Goal: Use online tool/utility: Use online tool/utility

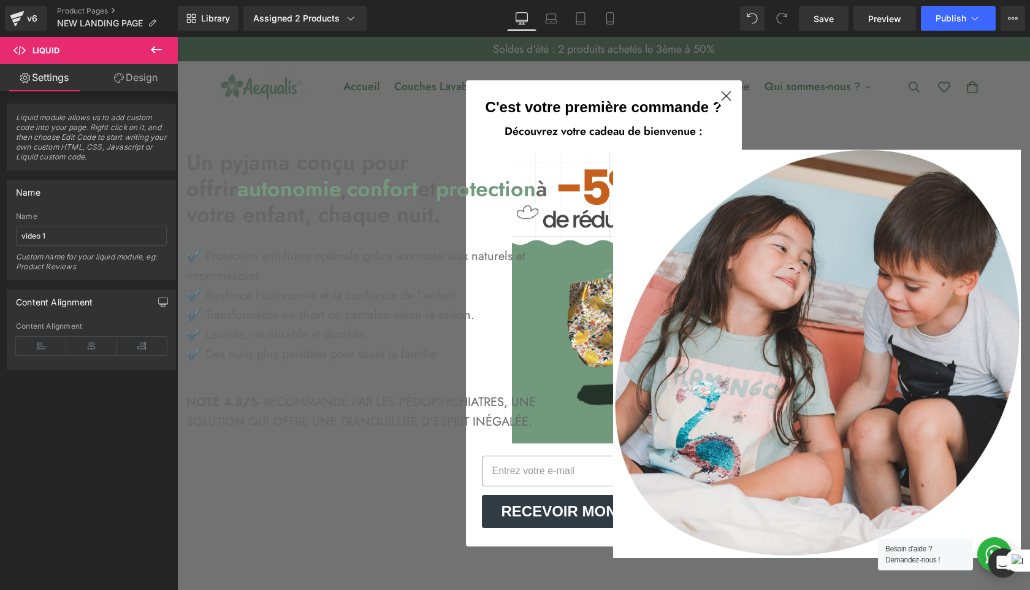
click at [717, 98] on circle "Close dialog" at bounding box center [725, 96] width 20 height 20
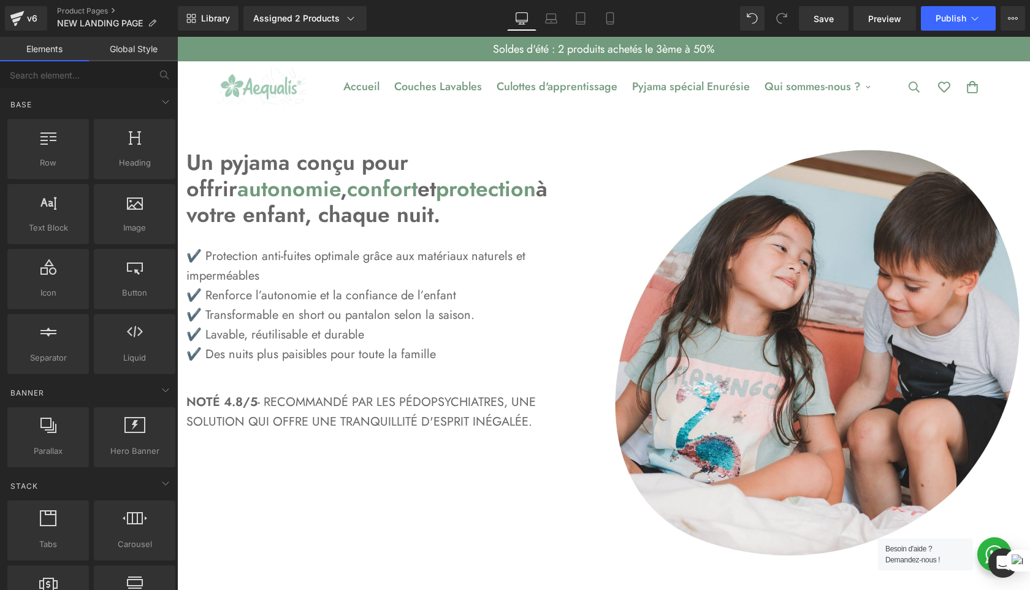
click at [259, 49] on div "Soldes d'été : 2 produits achetés le 3ème à 50%" at bounding box center [603, 49] width 773 height 25
click at [459, 72] on link "Couches Lavables" at bounding box center [438, 86] width 102 height 41
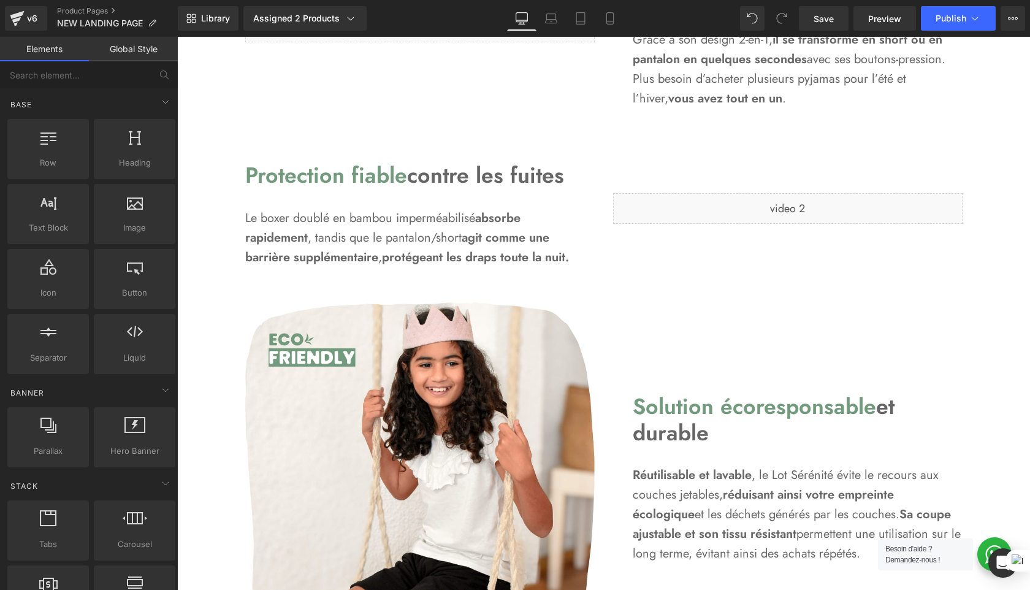
scroll to position [1297, 0]
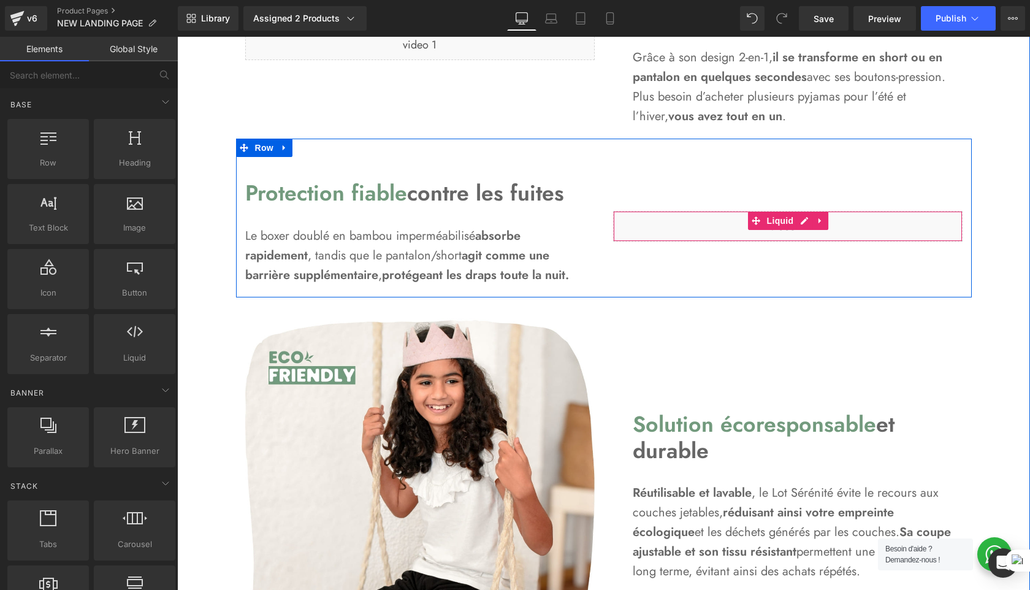
click at [704, 234] on div "Liquid" at bounding box center [787, 226] width 349 height 31
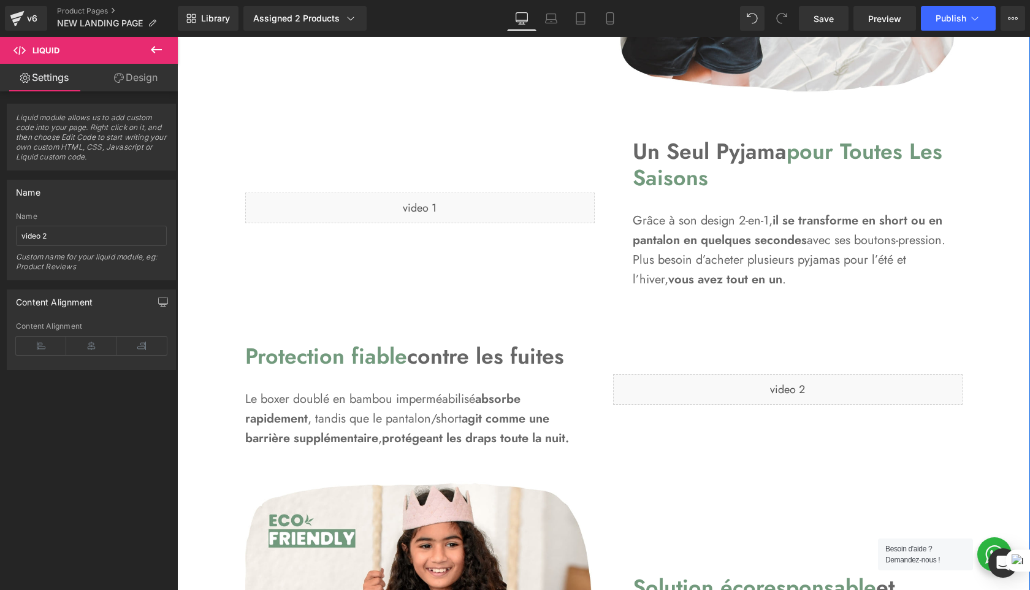
scroll to position [1139, 0]
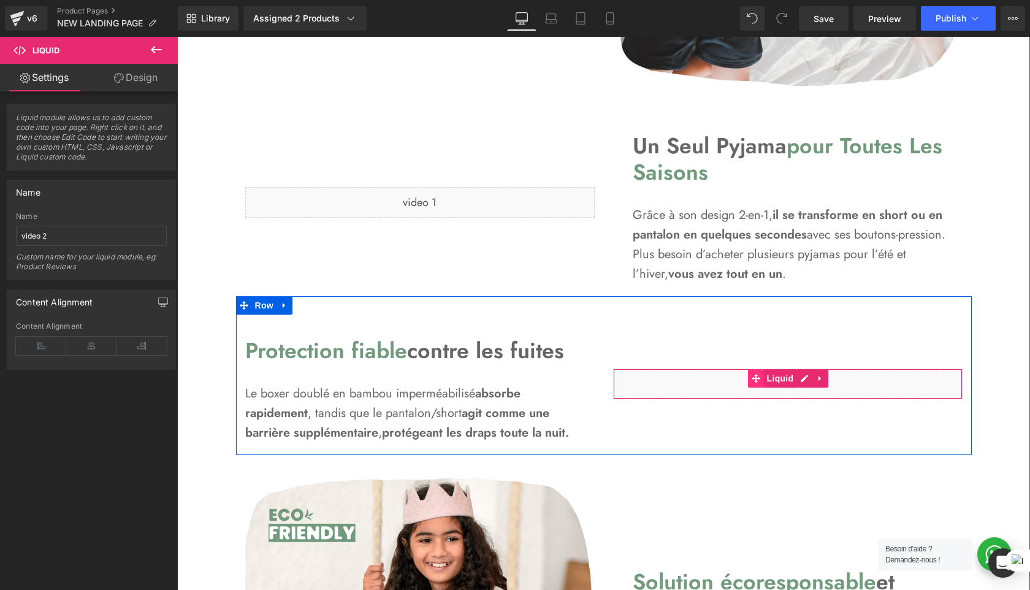
click at [757, 385] on span at bounding box center [756, 378] width 16 height 18
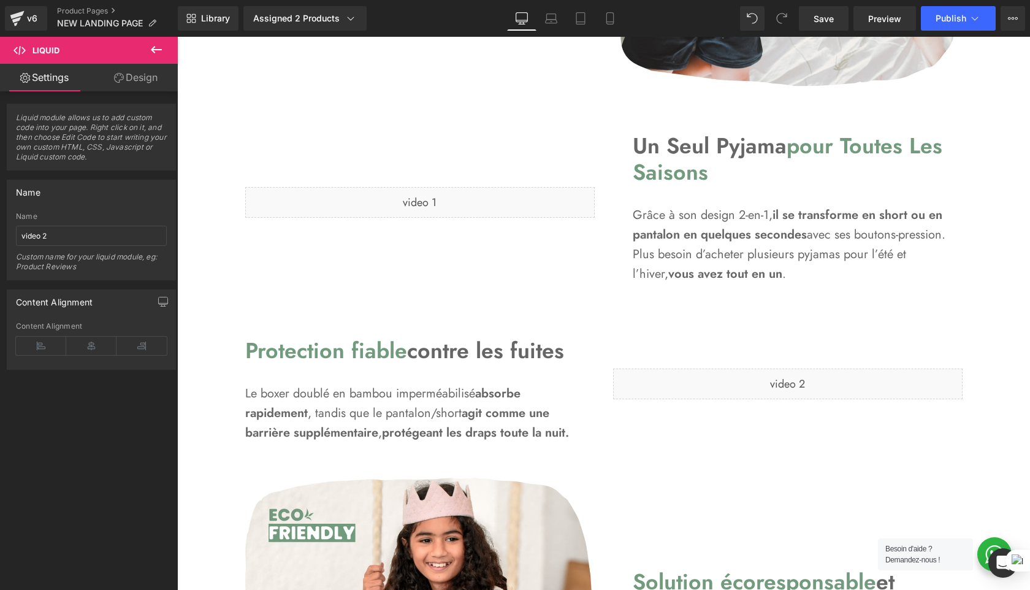
click at [85, 51] on span "Liquid" at bounding box center [73, 50] width 123 height 27
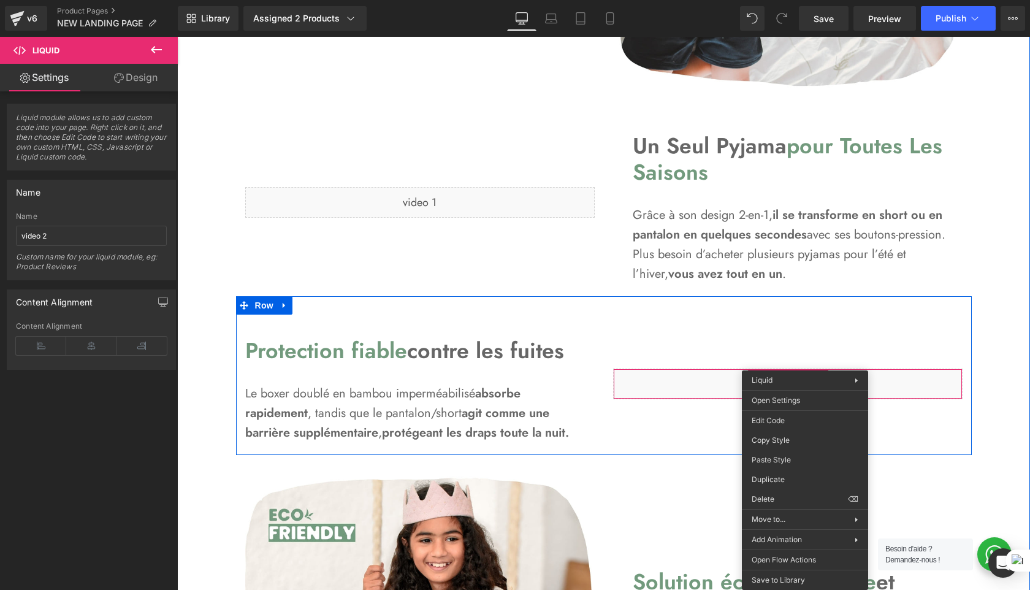
click at [835, 324] on div "Liquid" at bounding box center [788, 383] width 368 height 129
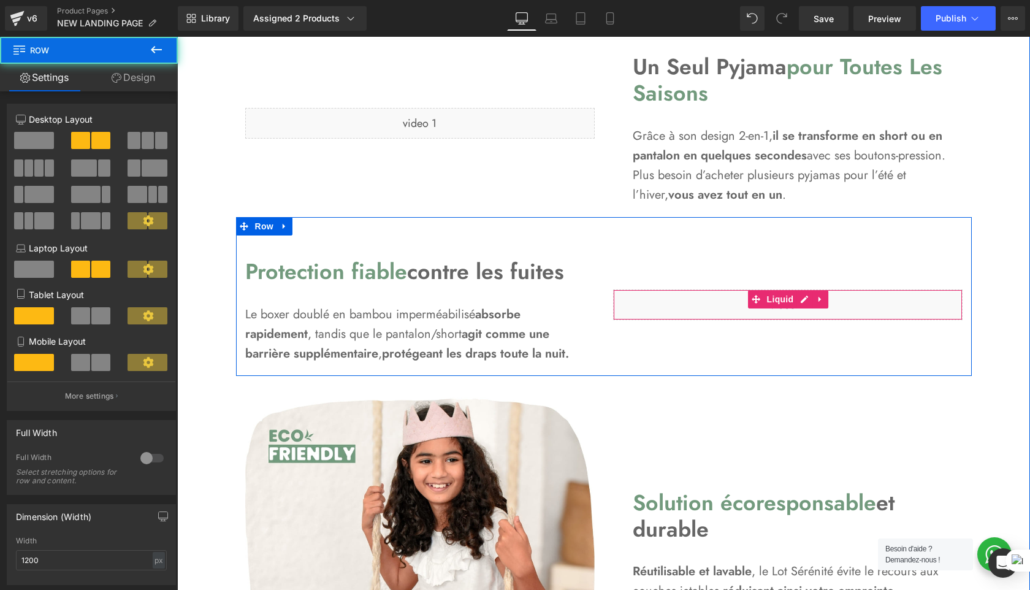
scroll to position [1219, 0]
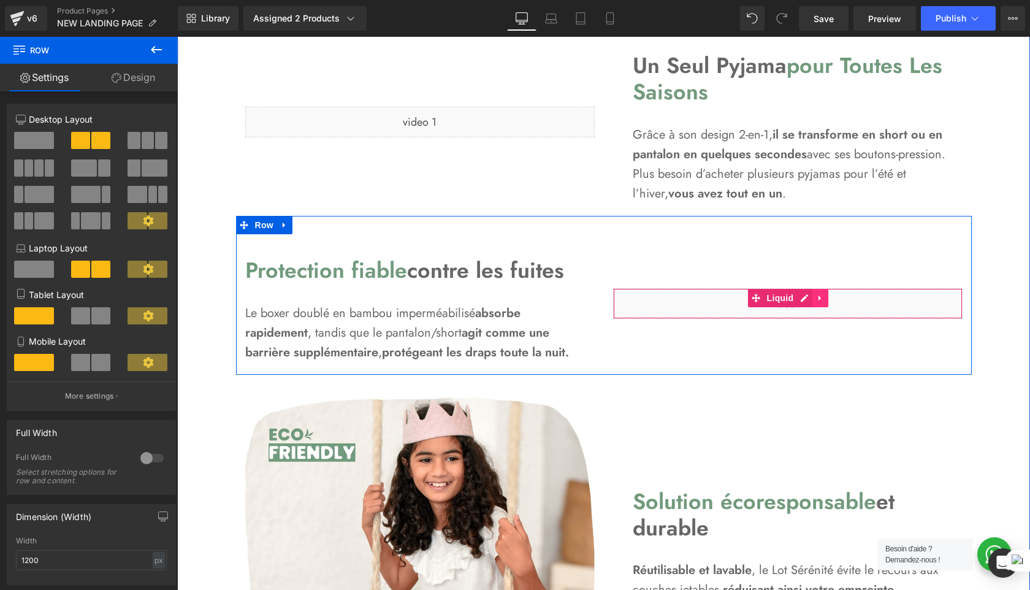
click at [827, 302] on link at bounding box center [820, 298] width 16 height 18
click at [758, 299] on link "Liquid" at bounding box center [748, 298] width 49 height 18
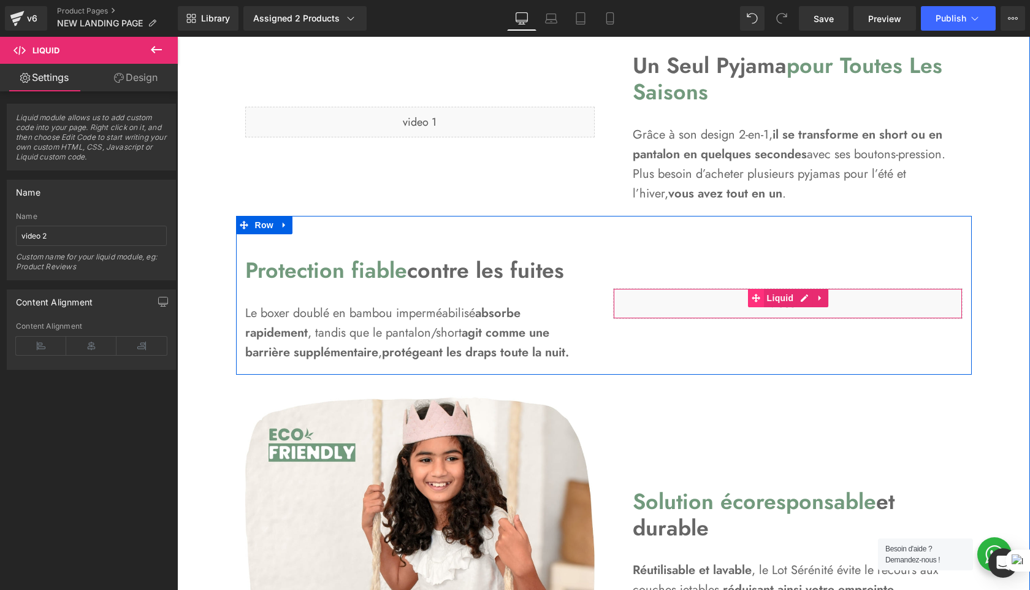
click at [751, 298] on span at bounding box center [756, 298] width 16 height 18
click at [788, 296] on span "Liquid" at bounding box center [780, 298] width 33 height 18
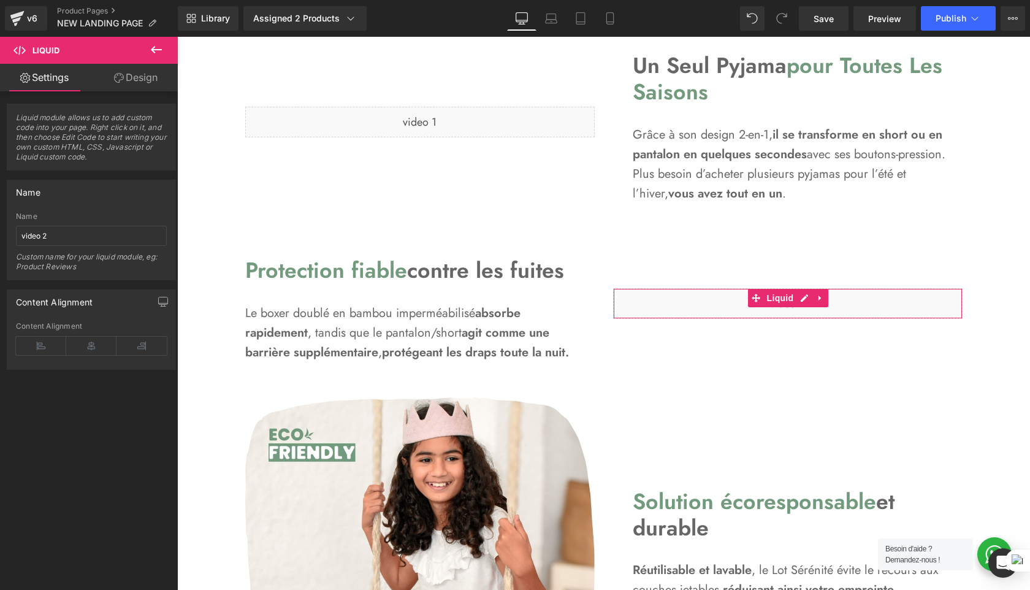
click at [142, 80] on link "Design" at bounding box center [135, 78] width 89 height 28
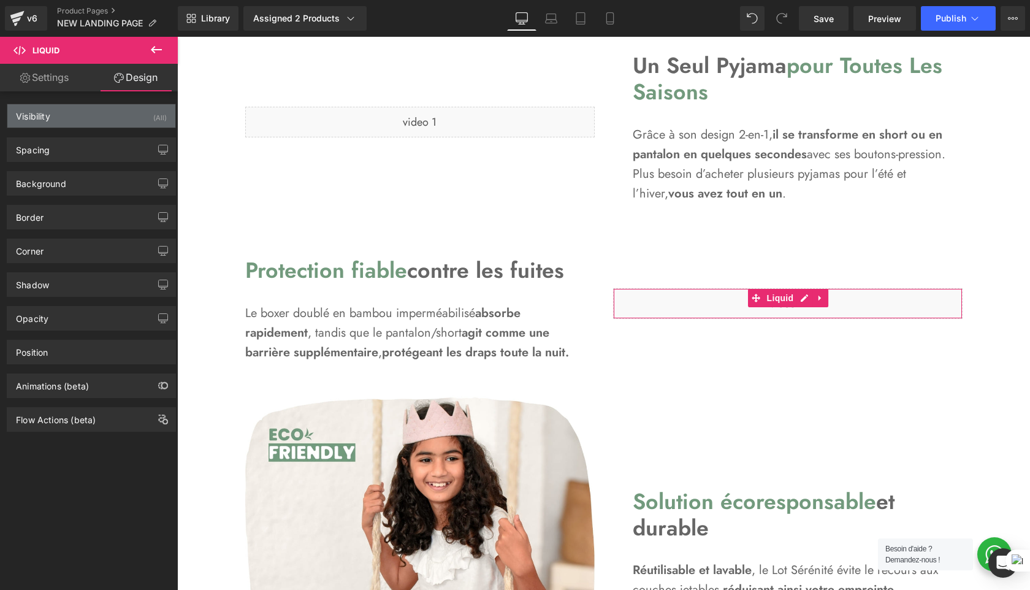
click at [90, 121] on div "Visibility (All)" at bounding box center [91, 115] width 168 height 23
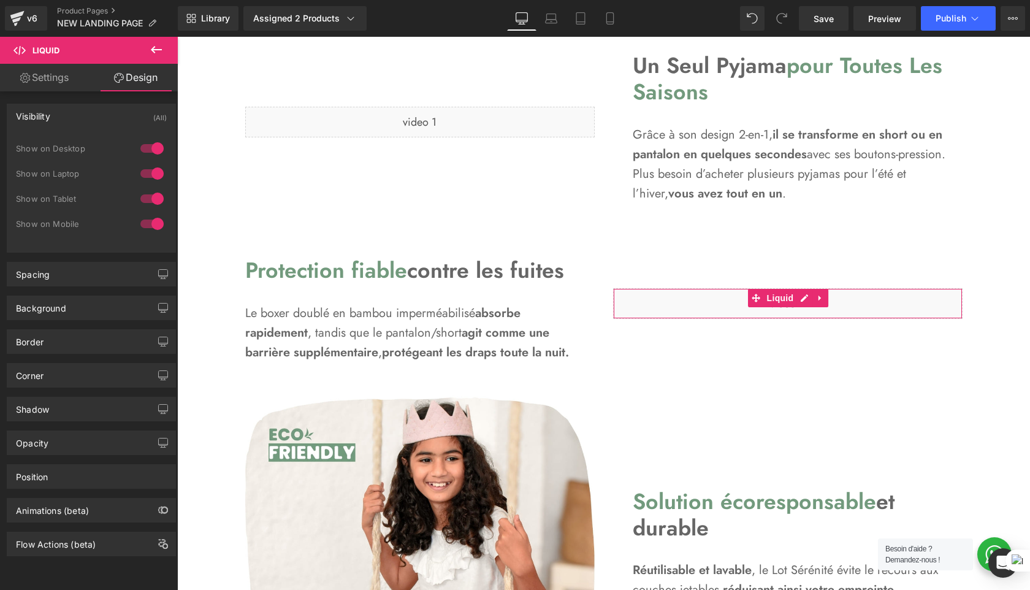
click at [90, 121] on div "Visibility (All)" at bounding box center [91, 115] width 168 height 23
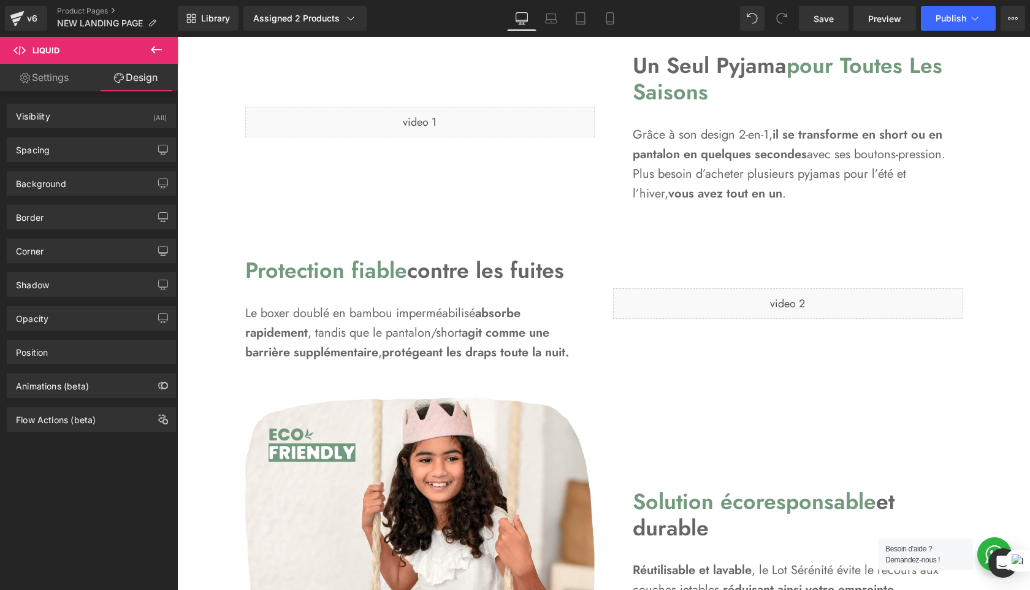
click at [154, 59] on button at bounding box center [156, 50] width 43 height 27
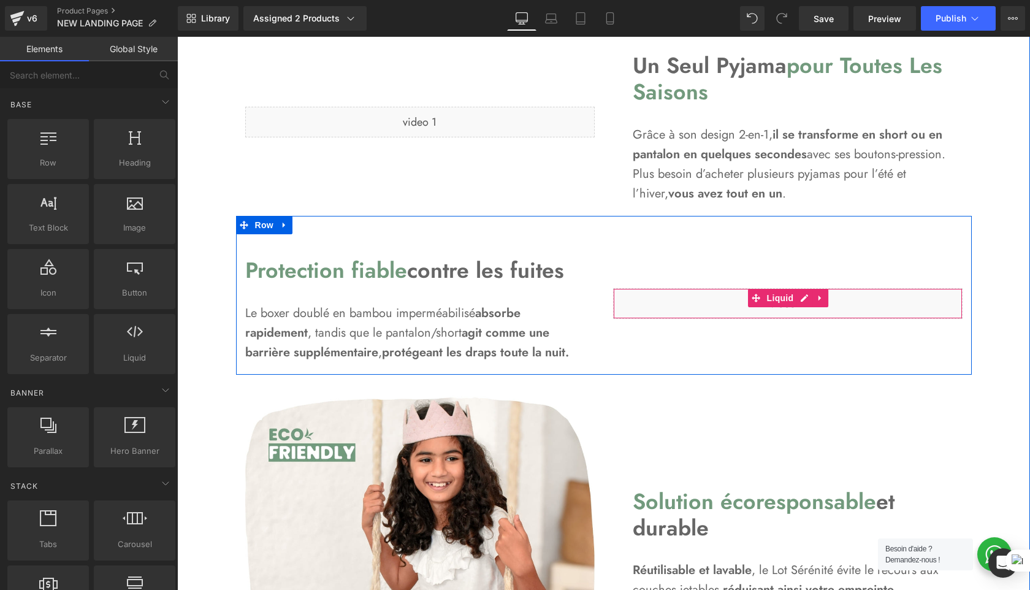
click at [899, 310] on div "Liquid" at bounding box center [787, 303] width 349 height 31
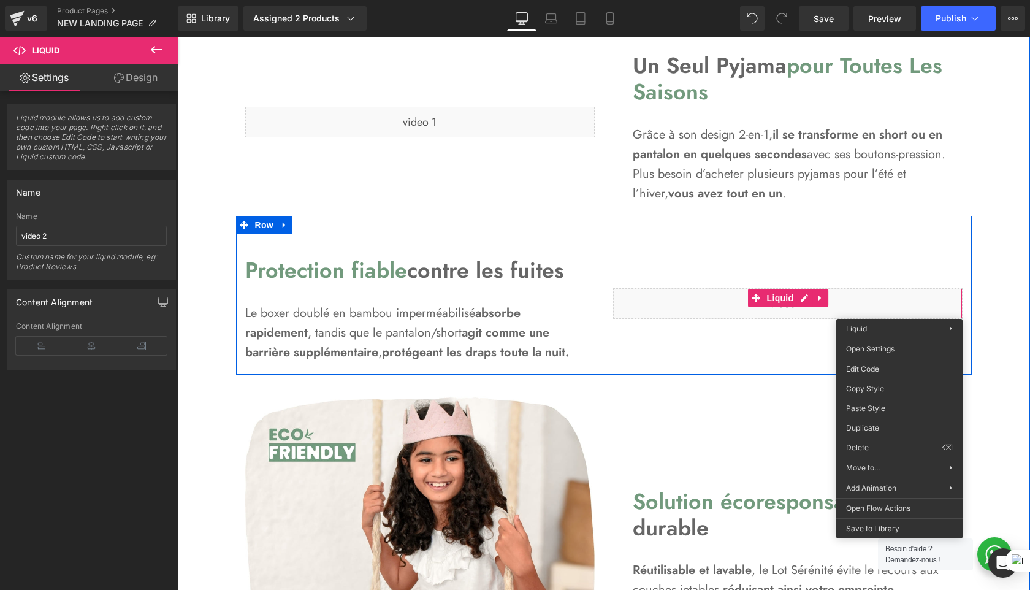
click at [728, 366] on div "Liquid" at bounding box center [788, 303] width 368 height 129
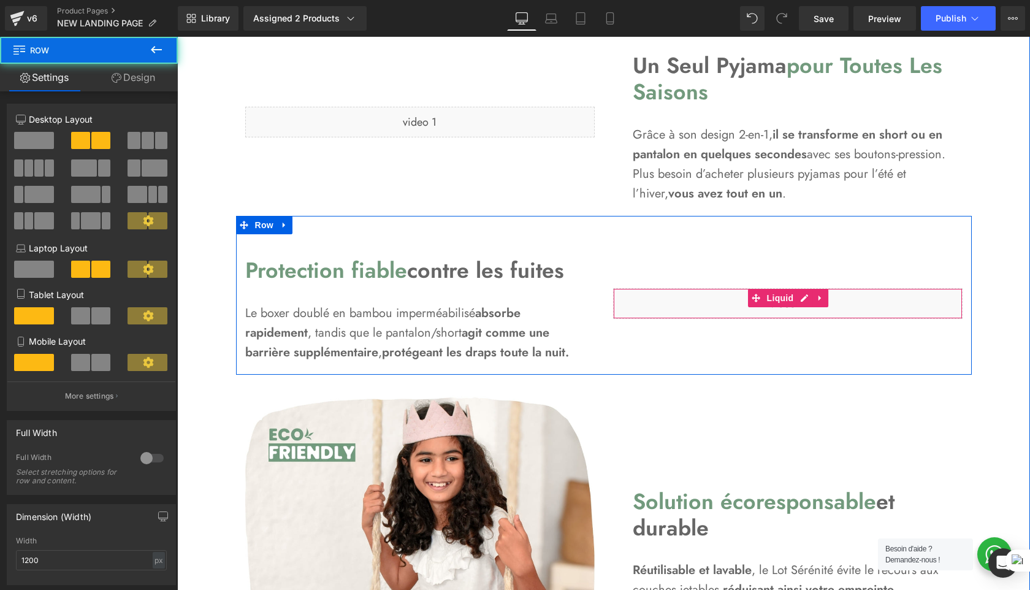
click at [654, 302] on div "Liquid" at bounding box center [787, 303] width 349 height 31
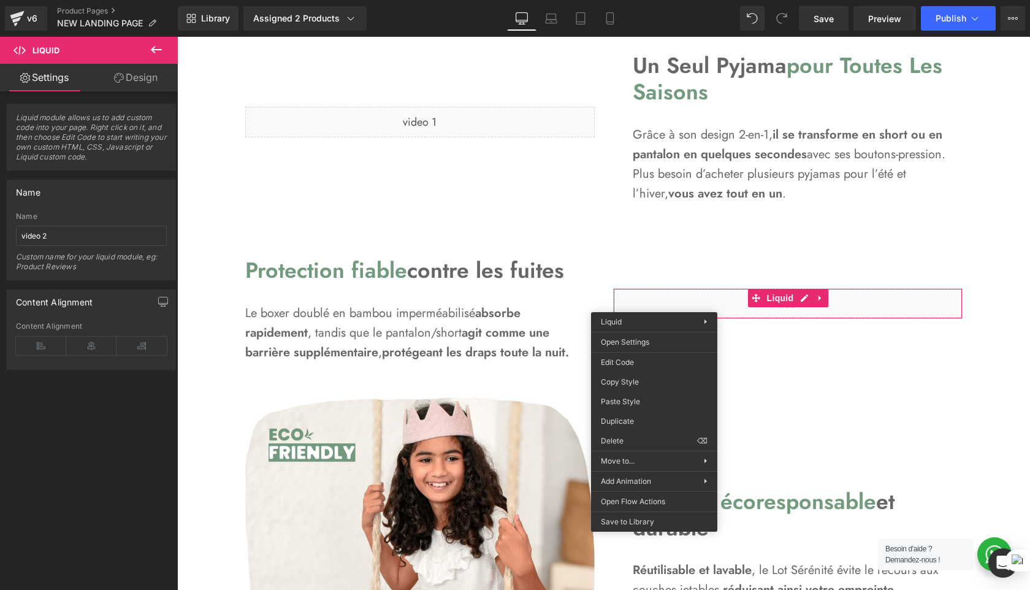
click at [809, 414] on div "Solution écoresponsable et durable Heading Réutilisable et lavable , le Lot Sér…" at bounding box center [788, 567] width 368 height 349
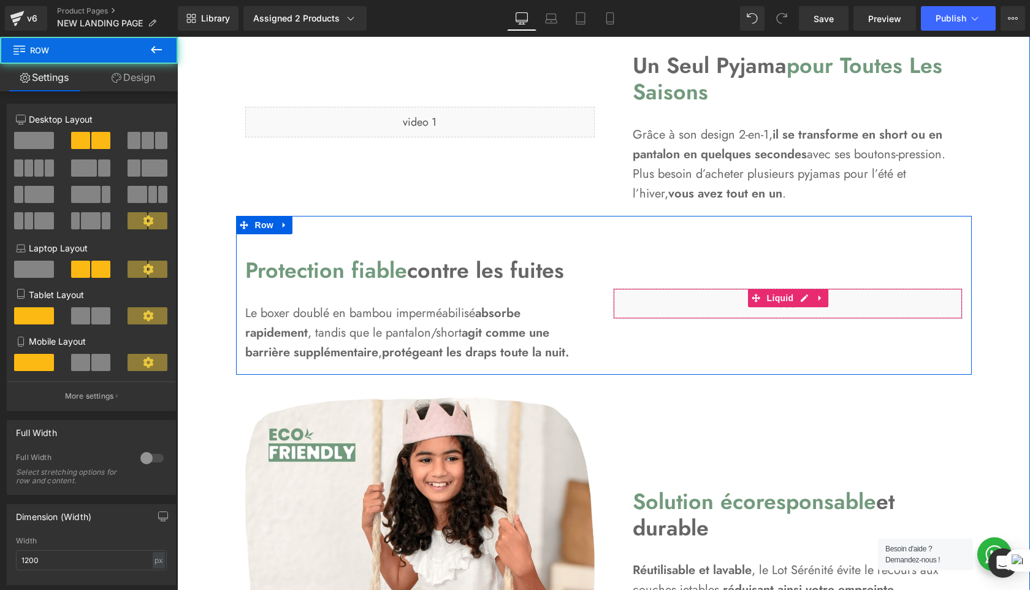
click at [839, 299] on div "Liquid" at bounding box center [787, 303] width 349 height 31
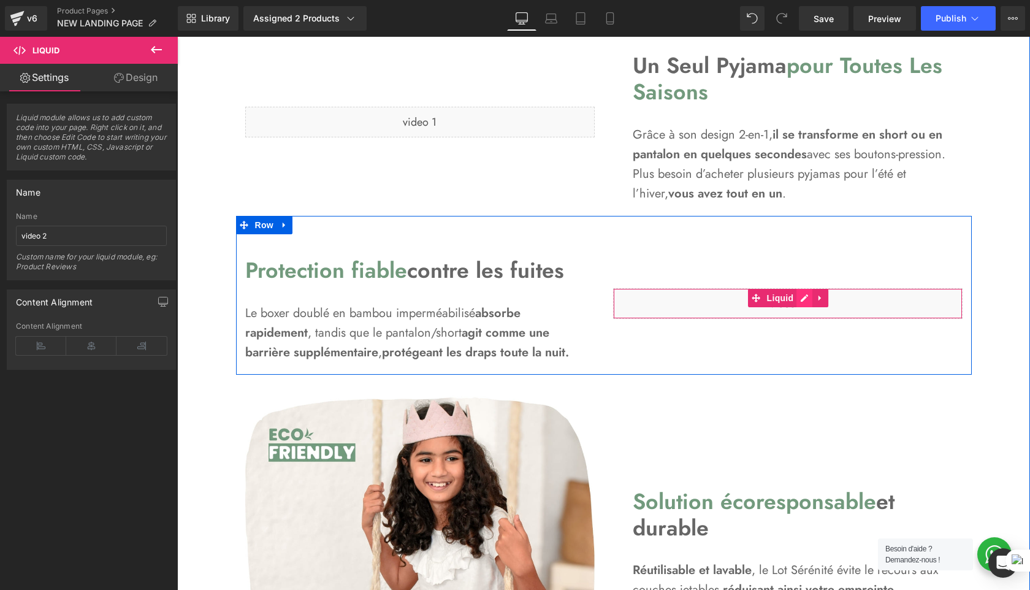
click at [800, 297] on div "Liquid" at bounding box center [787, 303] width 349 height 31
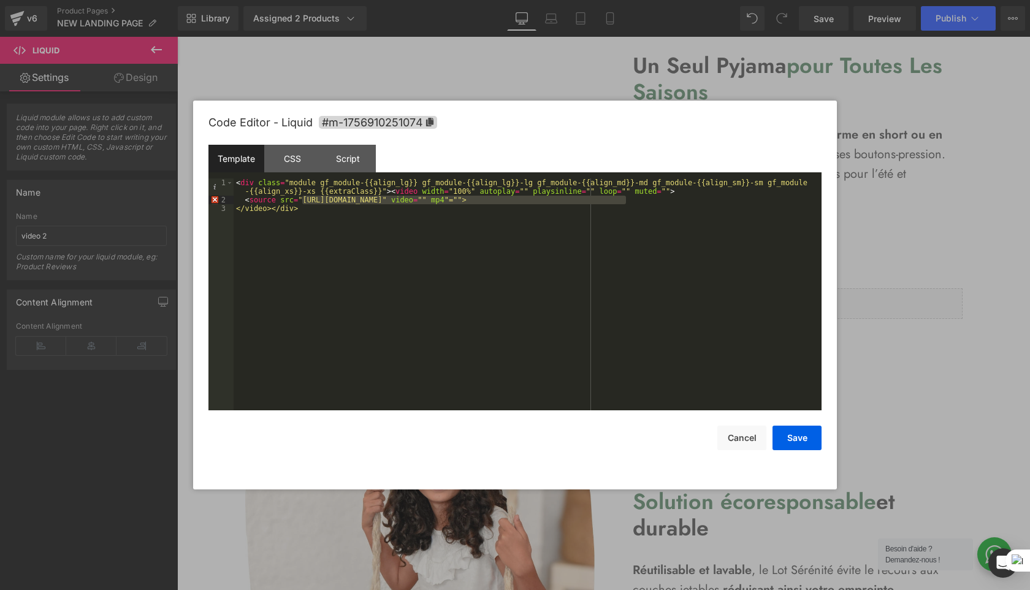
drag, startPoint x: 303, startPoint y: 203, endPoint x: 626, endPoint y: 197, distance: 322.5
click at [626, 197] on div "< div class = "module gf_module-{{align_lg}} gf_module-{{align_lg}}-lg gf_modul…" at bounding box center [528, 306] width 588 height 257
click at [793, 429] on button "Save" at bounding box center [796, 437] width 49 height 25
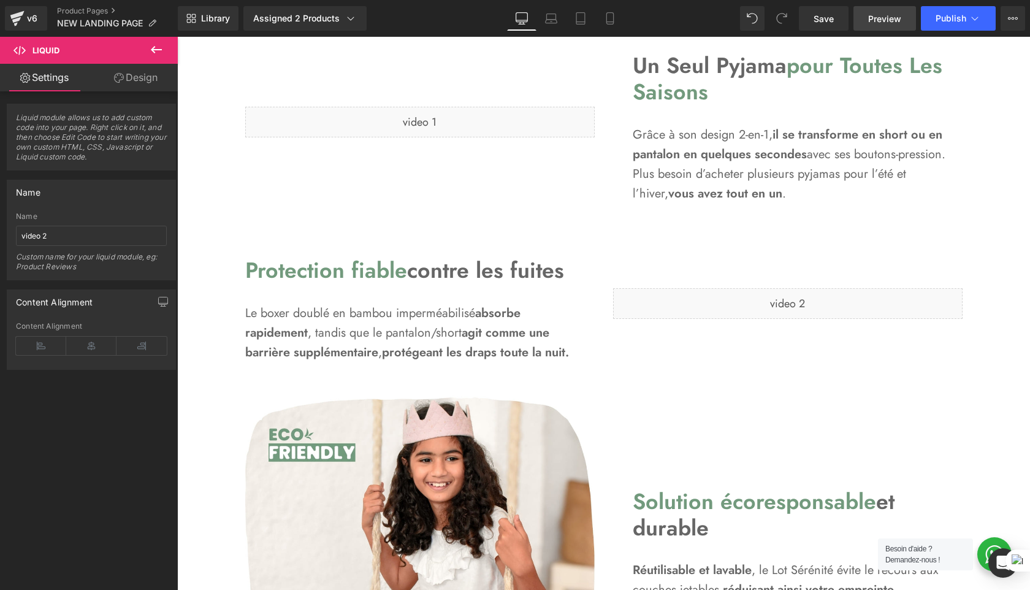
click at [898, 25] on link "Preview" at bounding box center [884, 18] width 63 height 25
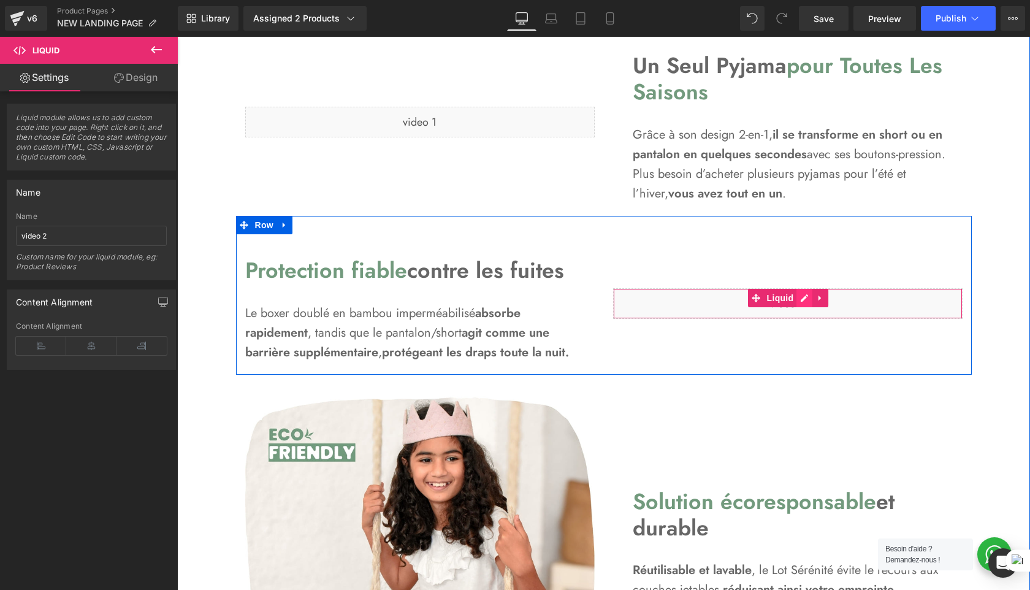
click at [806, 294] on div "Liquid" at bounding box center [787, 303] width 349 height 31
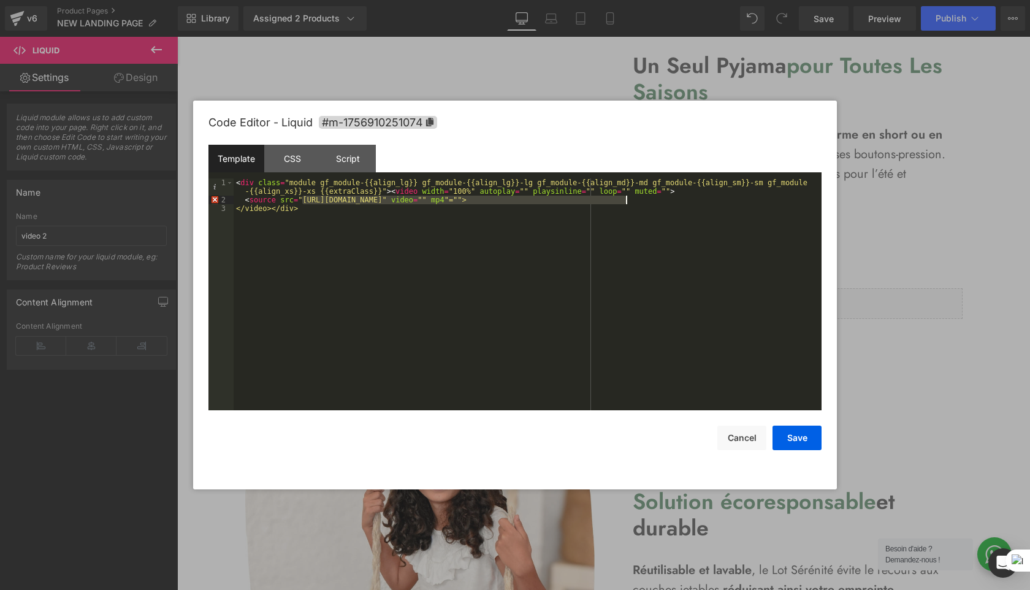
drag, startPoint x: 303, startPoint y: 199, endPoint x: 625, endPoint y: 198, distance: 321.2
click at [625, 198] on div "< div class = "module gf_module-{{align_lg}} gf_module-{{align_lg}}-lg gf_modul…" at bounding box center [528, 306] width 588 height 257
click at [806, 435] on button "Save" at bounding box center [796, 437] width 49 height 25
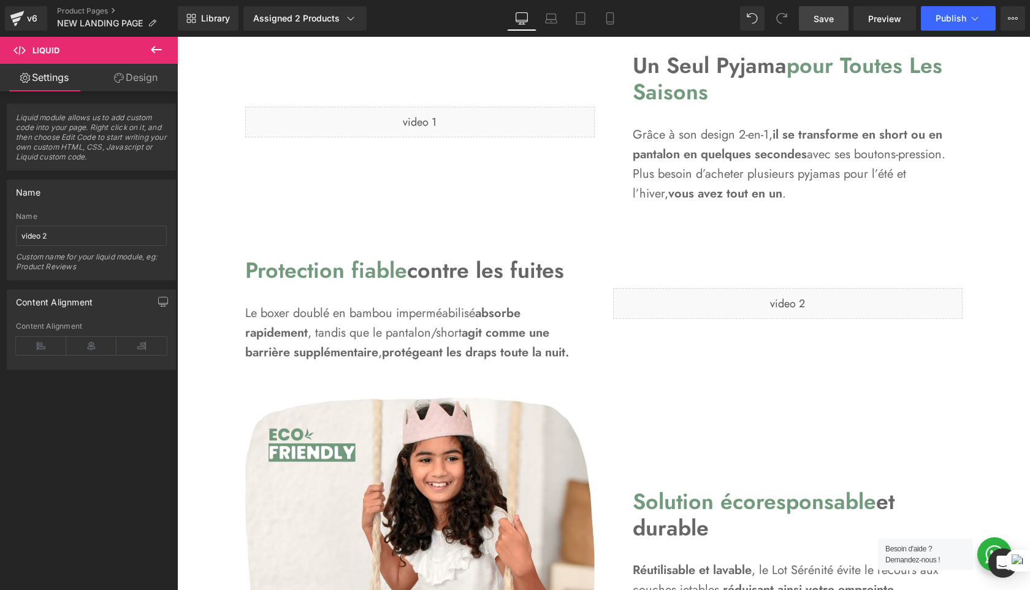
click at [815, 14] on span "Save" at bounding box center [824, 18] width 20 height 13
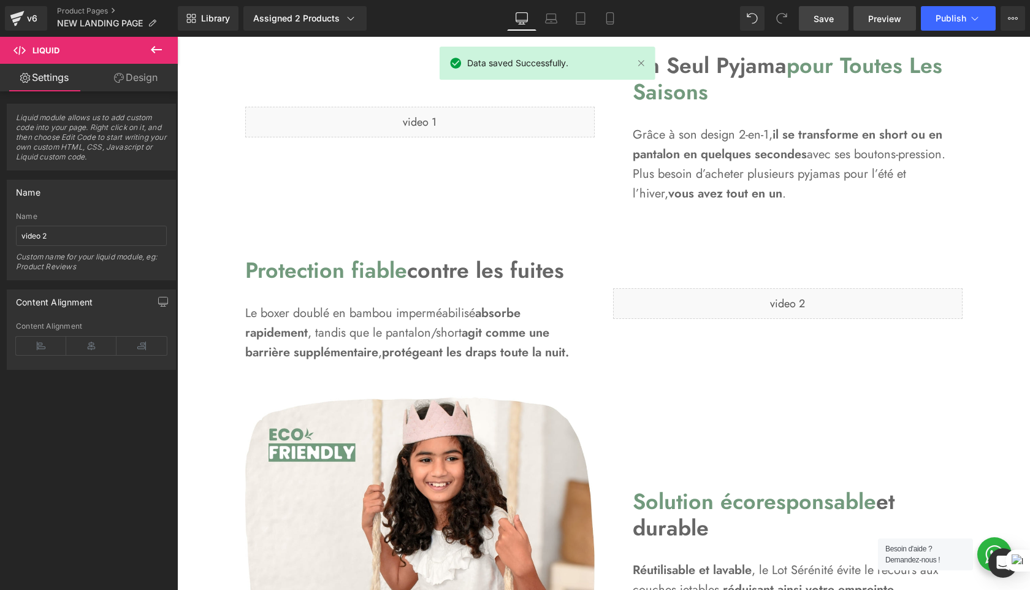
click at [897, 21] on span "Preview" at bounding box center [884, 18] width 33 height 13
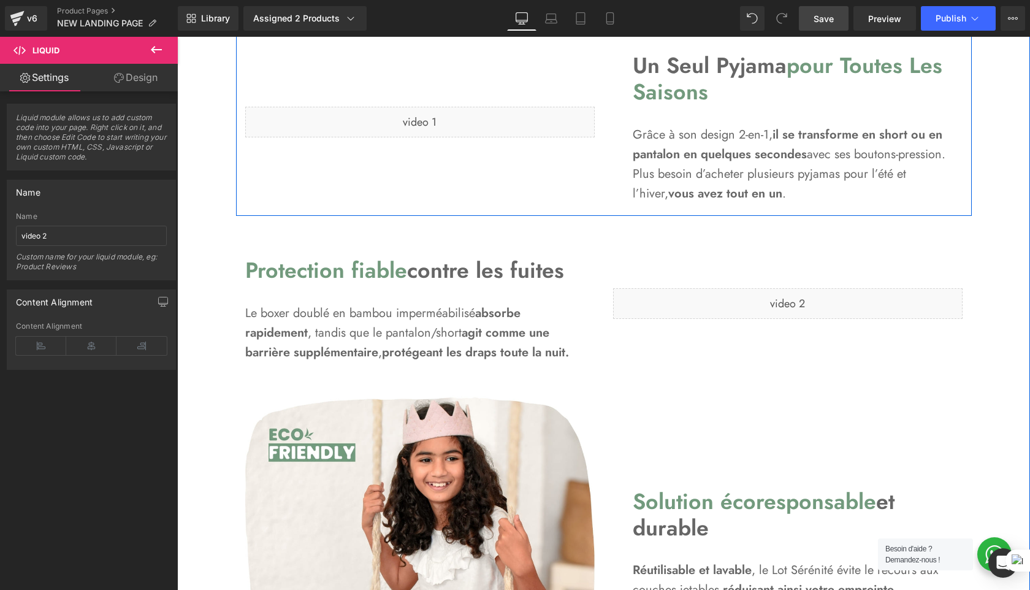
scroll to position [1267, 0]
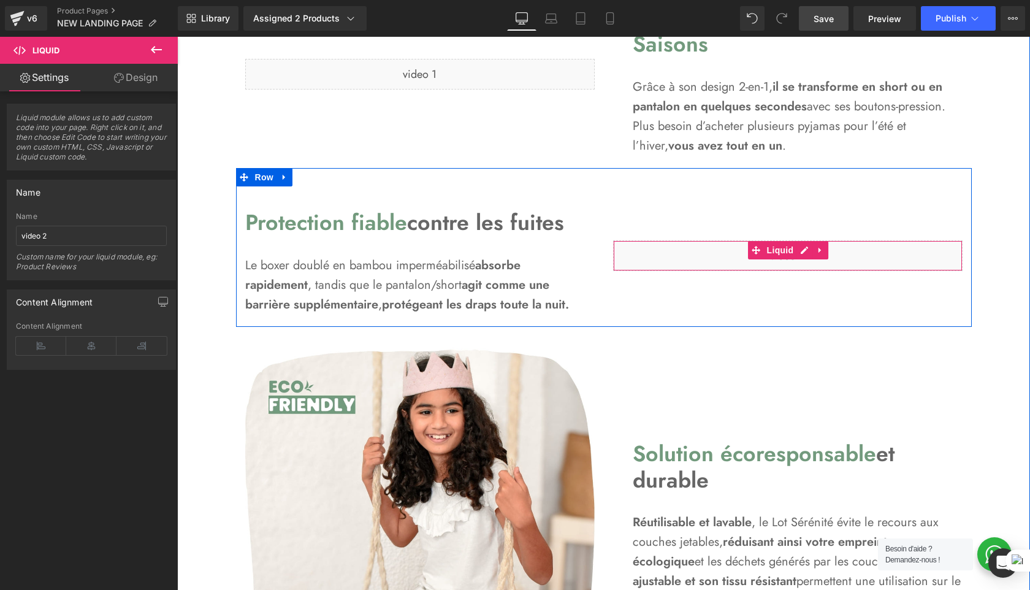
click at [712, 248] on div "Liquid" at bounding box center [787, 255] width 349 height 31
click at [790, 247] on span "Liquid" at bounding box center [780, 250] width 33 height 18
click at [806, 248] on div "Liquid" at bounding box center [787, 255] width 349 height 31
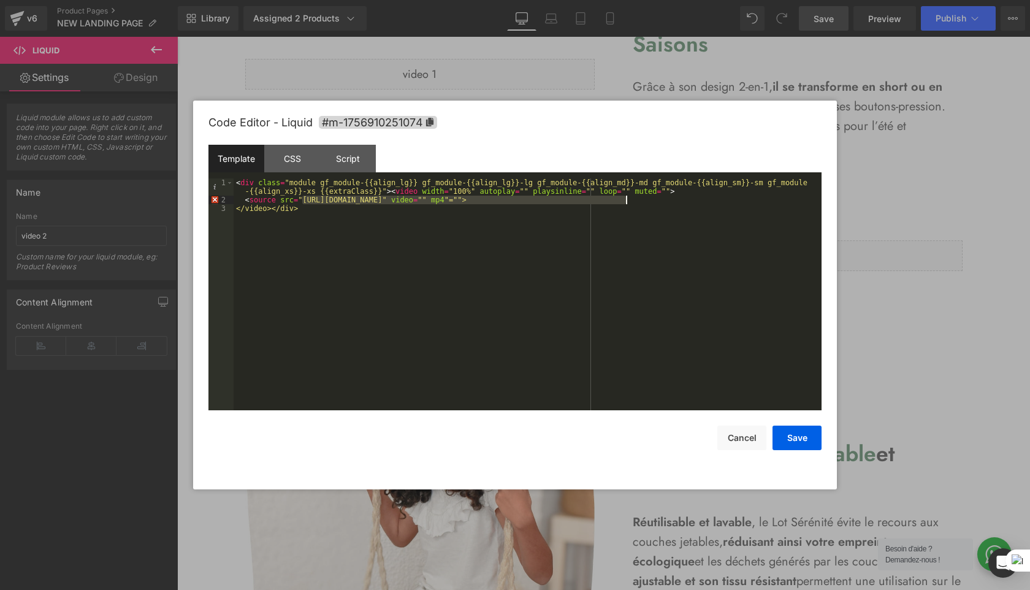
drag, startPoint x: 303, startPoint y: 197, endPoint x: 625, endPoint y: 201, distance: 321.3
click at [625, 201] on div "< div class = "module gf_module-{{align_lg}} gf_module-{{align_lg}}-lg gf_modul…" at bounding box center [528, 306] width 588 height 257
click at [791, 443] on button "Save" at bounding box center [796, 437] width 49 height 25
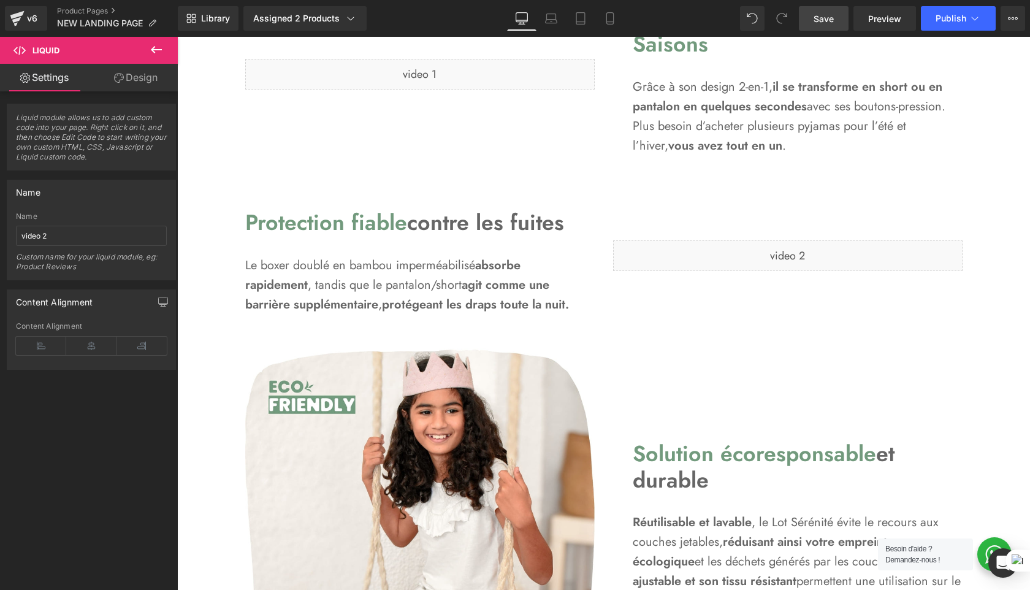
click at [820, 21] on span "Save" at bounding box center [824, 18] width 20 height 13
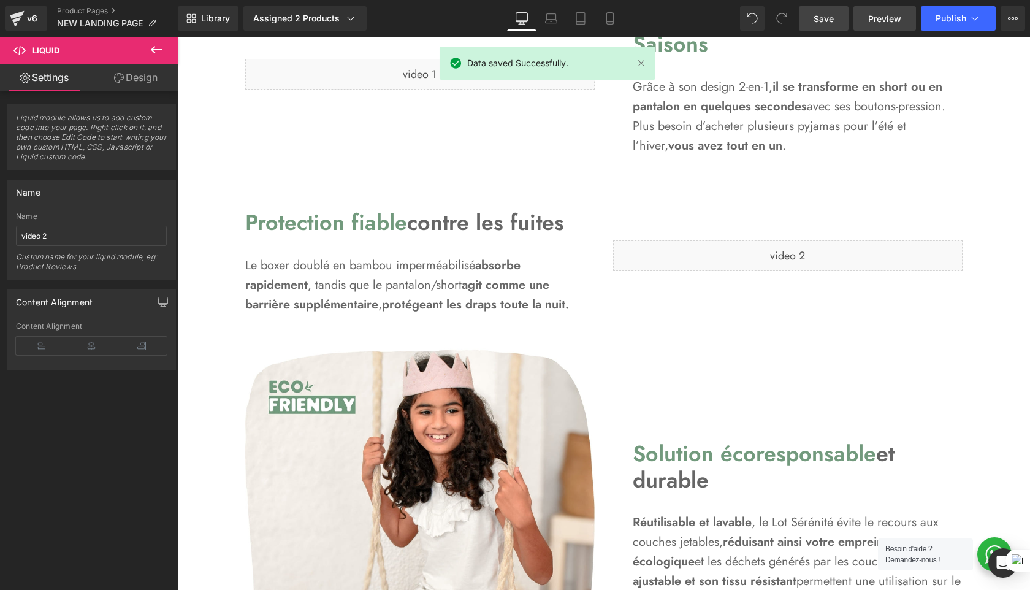
click at [894, 20] on span "Preview" at bounding box center [884, 18] width 33 height 13
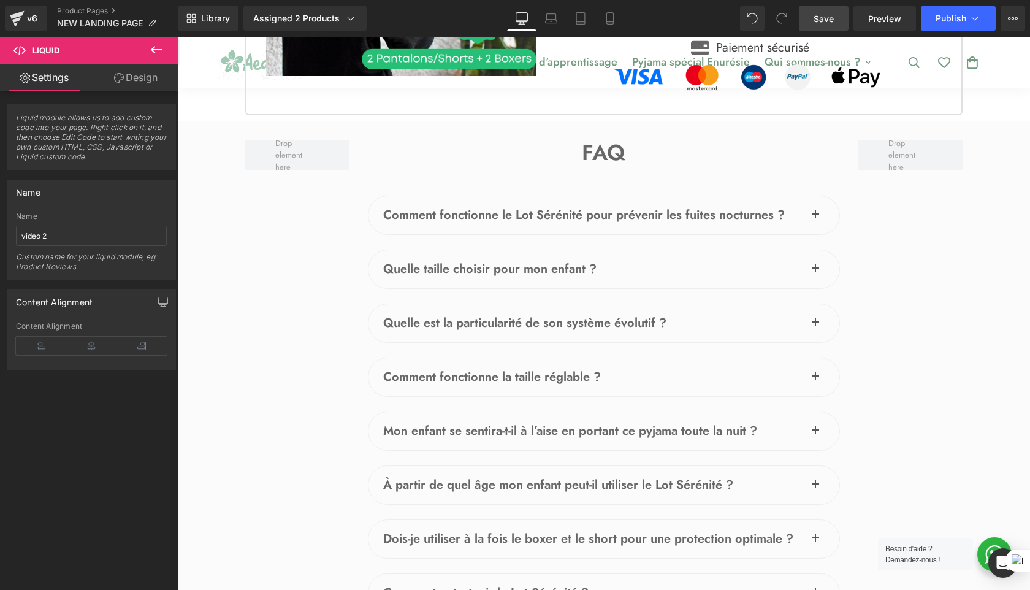
scroll to position [4682, 0]
